Goal: Register for event/course: Sign up to attend an event or enroll in a course

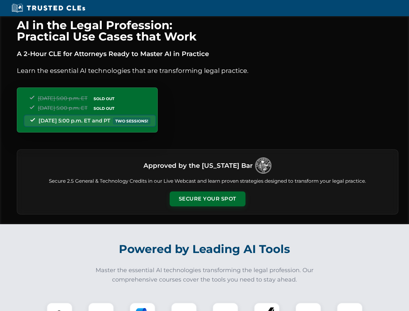
click at [207, 199] on button "Secure Your Spot" at bounding box center [208, 198] width 76 height 15
click at [60, 306] on img at bounding box center [59, 315] width 19 height 19
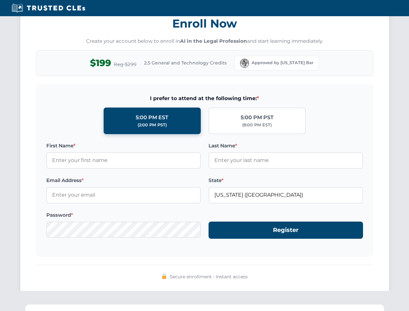
scroll to position [635, 0]
